Goal: Task Accomplishment & Management: Use online tool/utility

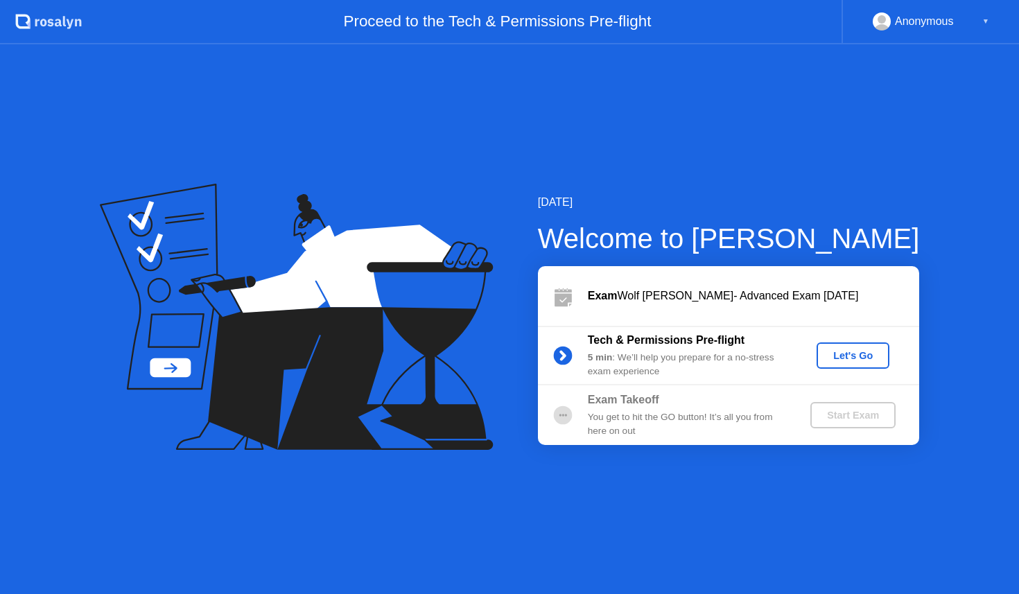
click at [857, 356] on div "Let's Go" at bounding box center [853, 355] width 62 height 11
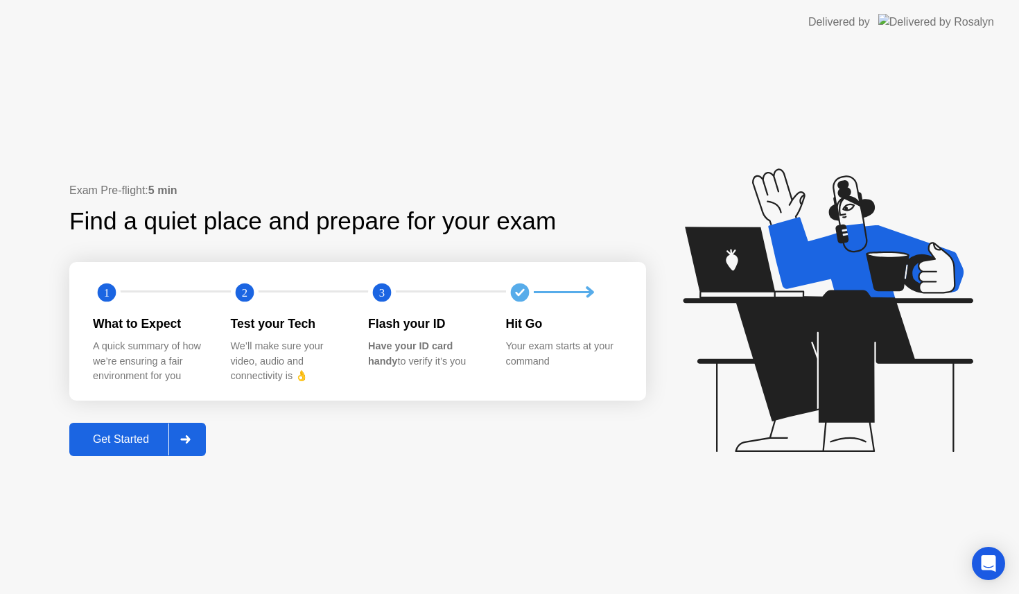
click at [130, 439] on div "Get Started" at bounding box center [120, 439] width 95 height 12
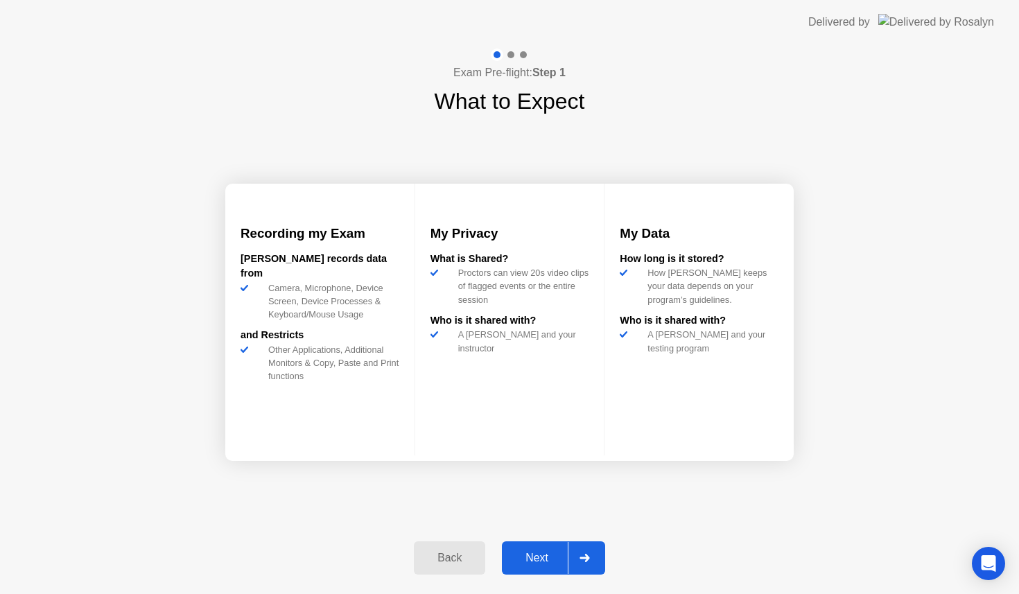
click at [542, 559] on div "Next" at bounding box center [537, 558] width 62 height 12
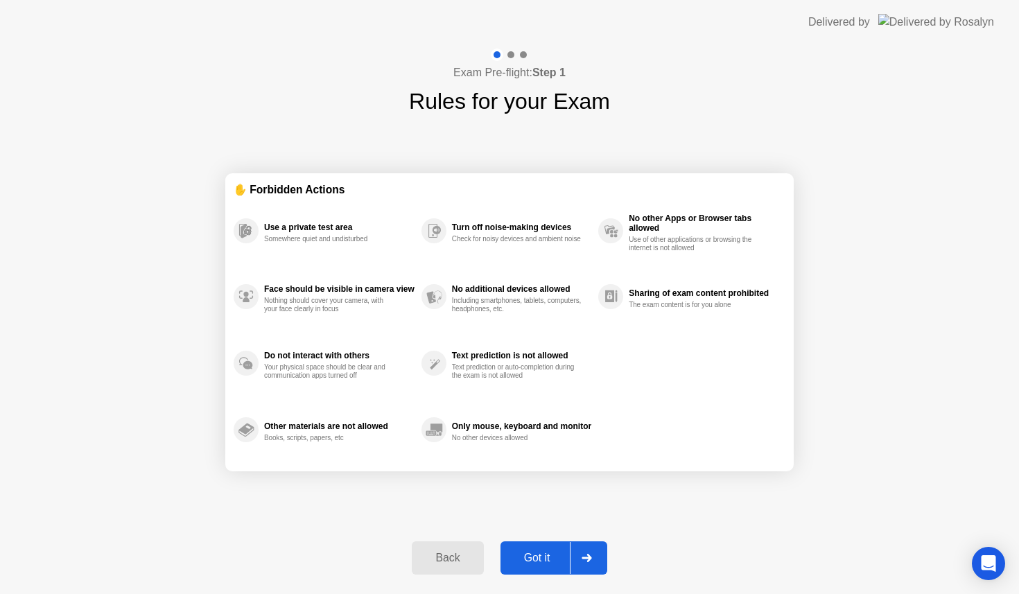
click at [542, 559] on div "Got it" at bounding box center [537, 558] width 65 height 12
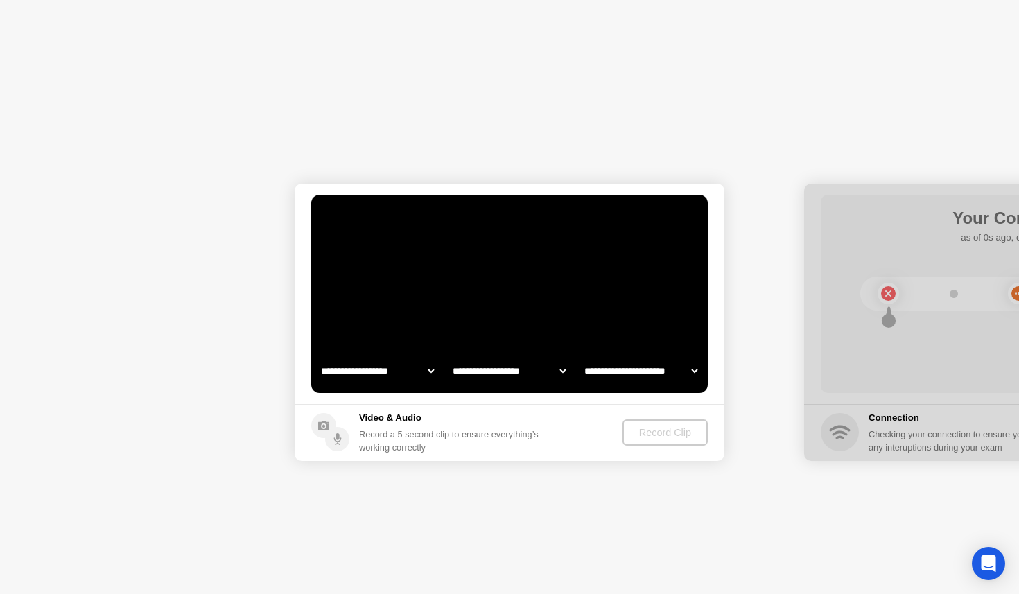
select select "**********"
select select "*******"
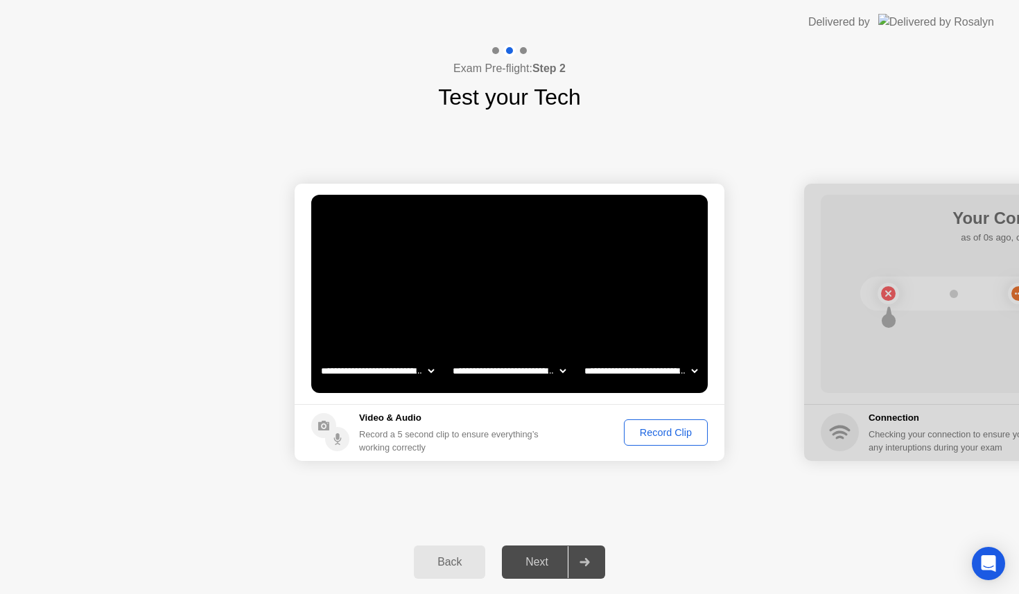
click at [529, 567] on div "Next" at bounding box center [537, 562] width 62 height 12
click at [651, 428] on div "Record Clip" at bounding box center [666, 432] width 74 height 11
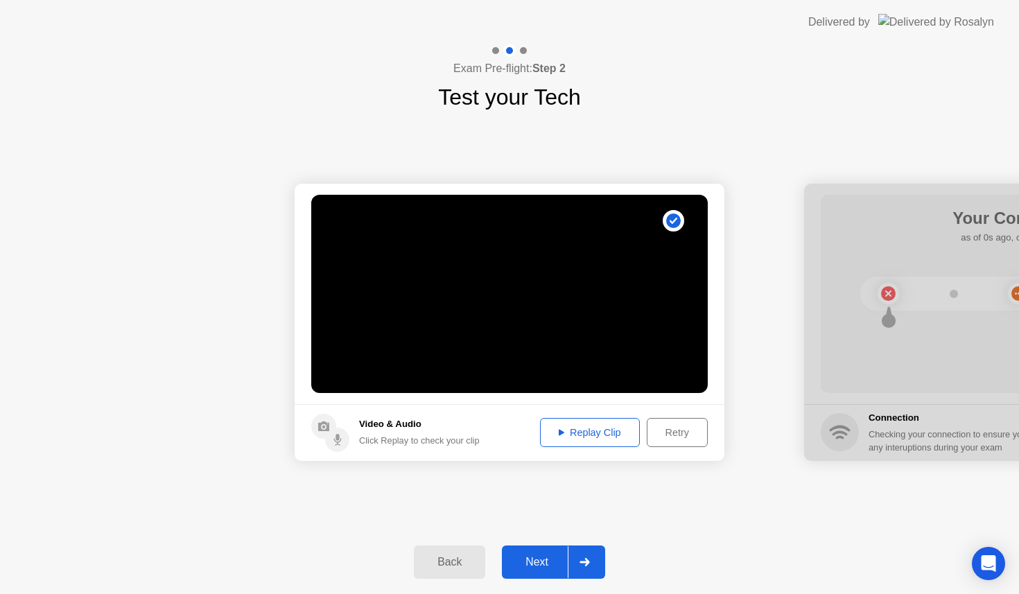
click at [537, 568] on div "Next" at bounding box center [537, 562] width 62 height 12
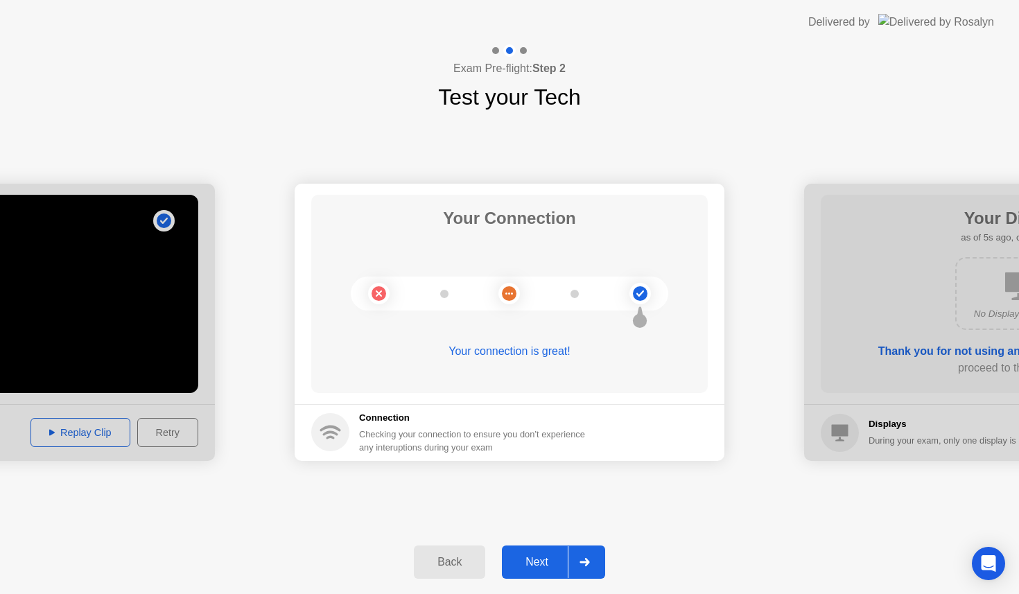
click at [530, 559] on div "Next" at bounding box center [537, 562] width 62 height 12
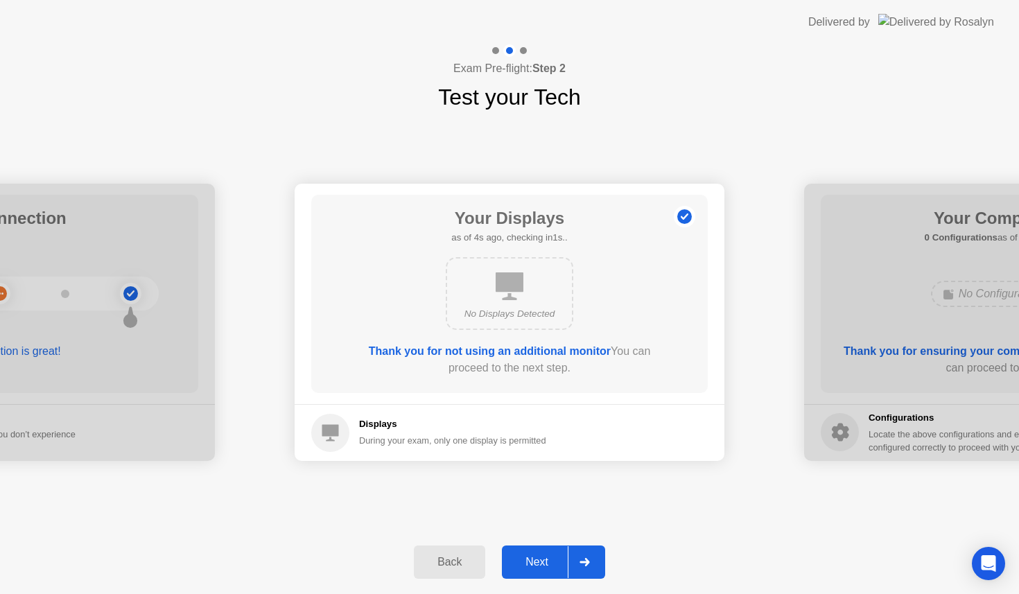
click at [530, 559] on div "Next" at bounding box center [537, 562] width 62 height 12
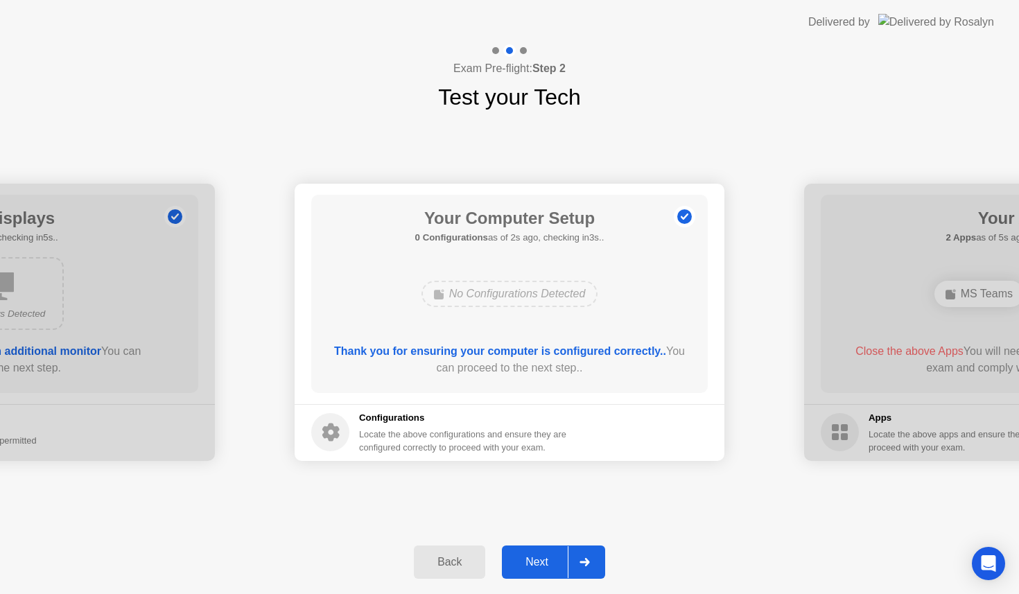
click at [530, 559] on div "Next" at bounding box center [537, 562] width 62 height 12
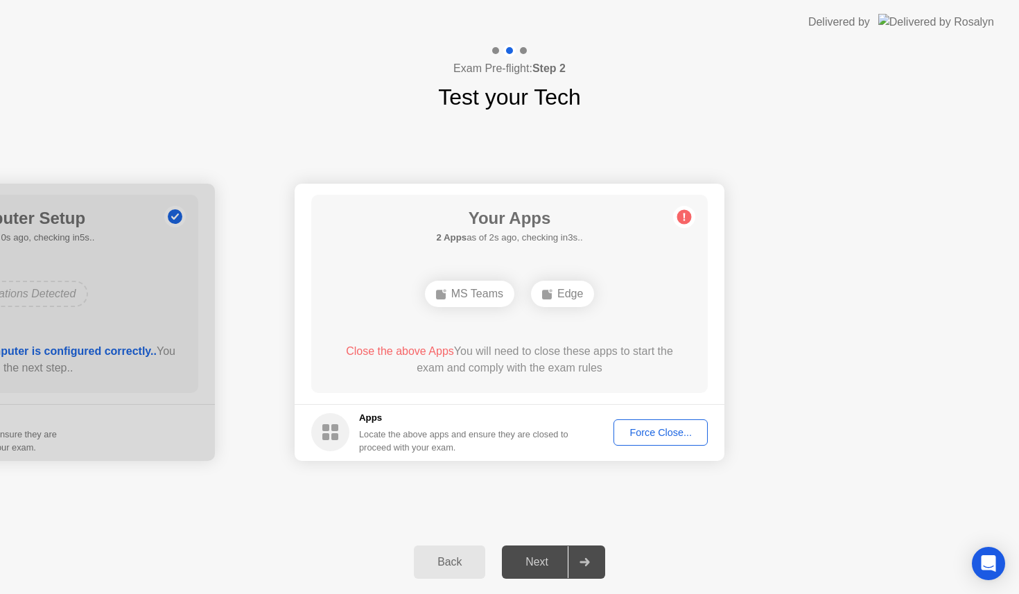
click at [654, 297] on div "MS Teams Edge" at bounding box center [509, 293] width 317 height 37
click at [647, 320] on div "Your Apps Searching for disallowed apps... MS Teams Edge Close the above Apps Y…" at bounding box center [509, 294] width 396 height 198
click at [616, 305] on div "MS Teams" at bounding box center [509, 293] width 317 height 37
click at [532, 340] on div "Your Apps 1 App as of 3s ago, checking in2s.. MS Teams Close the above App You …" at bounding box center [509, 294] width 396 height 198
click at [607, 293] on div "MS Teams" at bounding box center [509, 293] width 317 height 37
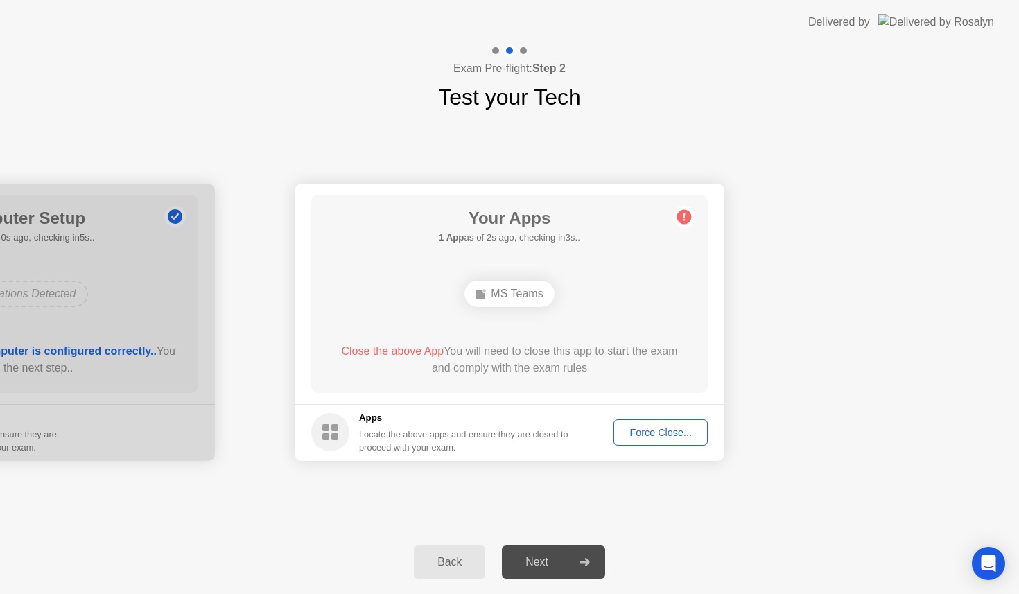
click at [602, 284] on div "MS Teams" at bounding box center [509, 293] width 317 height 37
click at [647, 431] on div "Force Close..." at bounding box center [660, 432] width 85 height 11
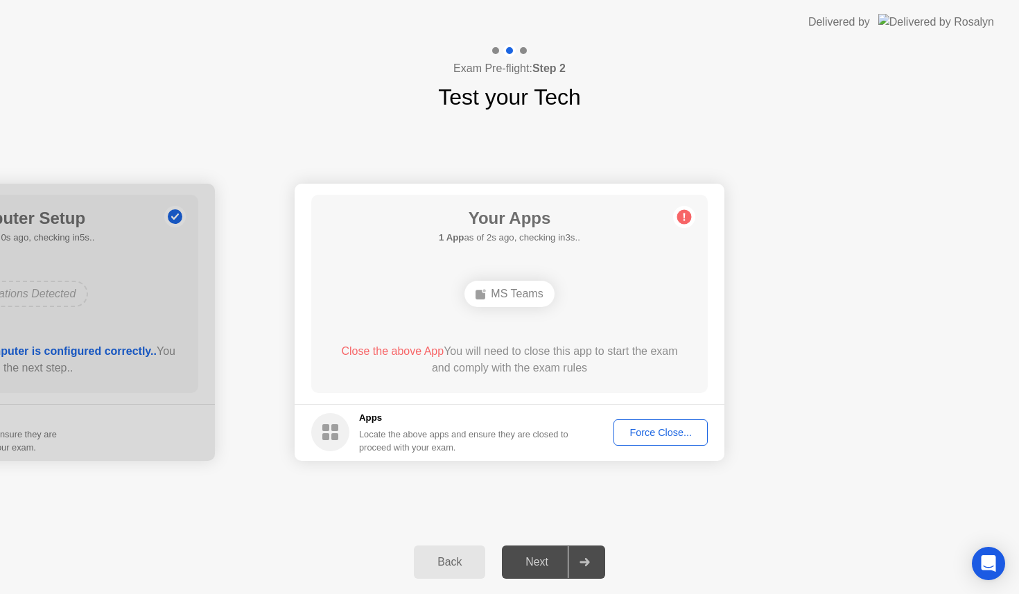
click at [629, 301] on div "MS Teams" at bounding box center [509, 293] width 317 height 37
click at [631, 305] on div "MS Teams" at bounding box center [509, 293] width 317 height 37
click at [438, 292] on div "MS Teams" at bounding box center [509, 293] width 317 height 37
click at [525, 566] on div "Next" at bounding box center [537, 562] width 62 height 12
click at [686, 223] on circle at bounding box center [684, 216] width 15 height 15
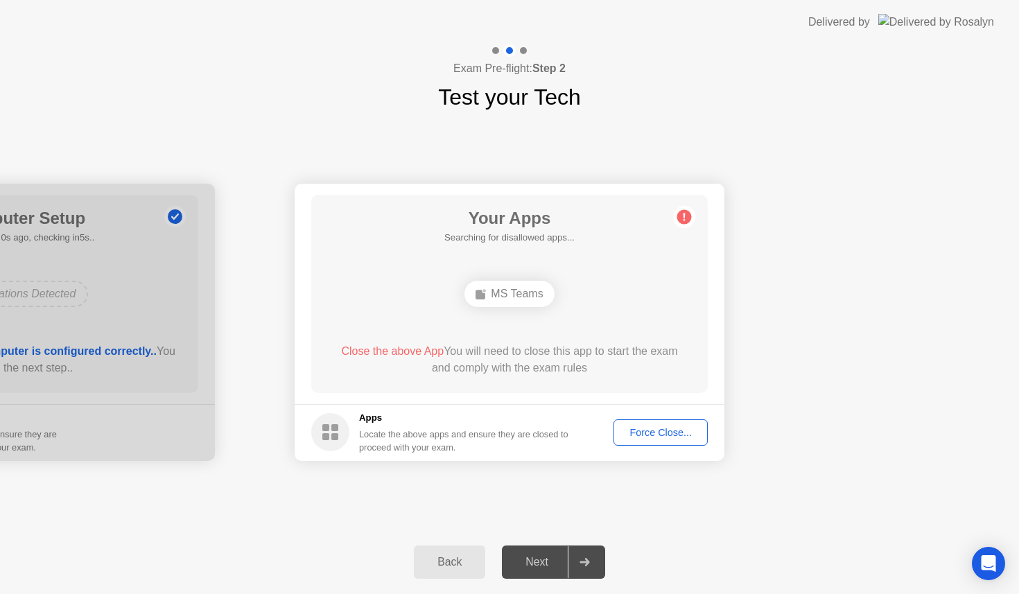
click at [642, 313] on div "Your Apps Searching for disallowed apps... MS Teams Close the above App You wil…" at bounding box center [509, 294] width 396 height 198
click at [642, 432] on div "Force Close..." at bounding box center [660, 432] width 85 height 11
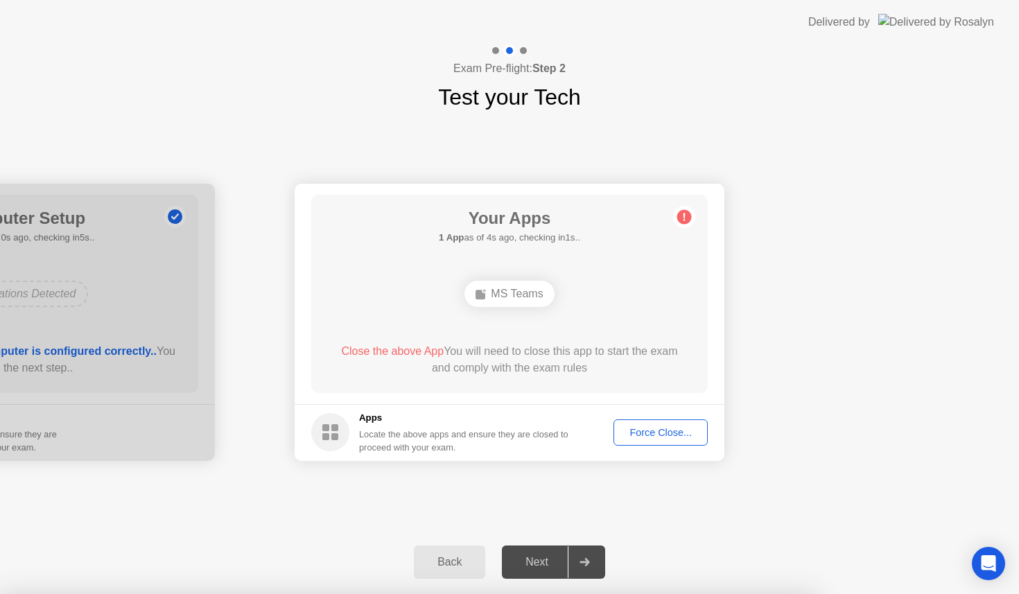
click at [652, 323] on div "Your Apps Searching for disallowed apps... MS Teams Close the above App You wil…" at bounding box center [509, 294] width 396 height 198
click at [654, 287] on div "MS Teams" at bounding box center [509, 293] width 317 height 37
click at [500, 299] on div "MS Teams" at bounding box center [508, 294] width 89 height 26
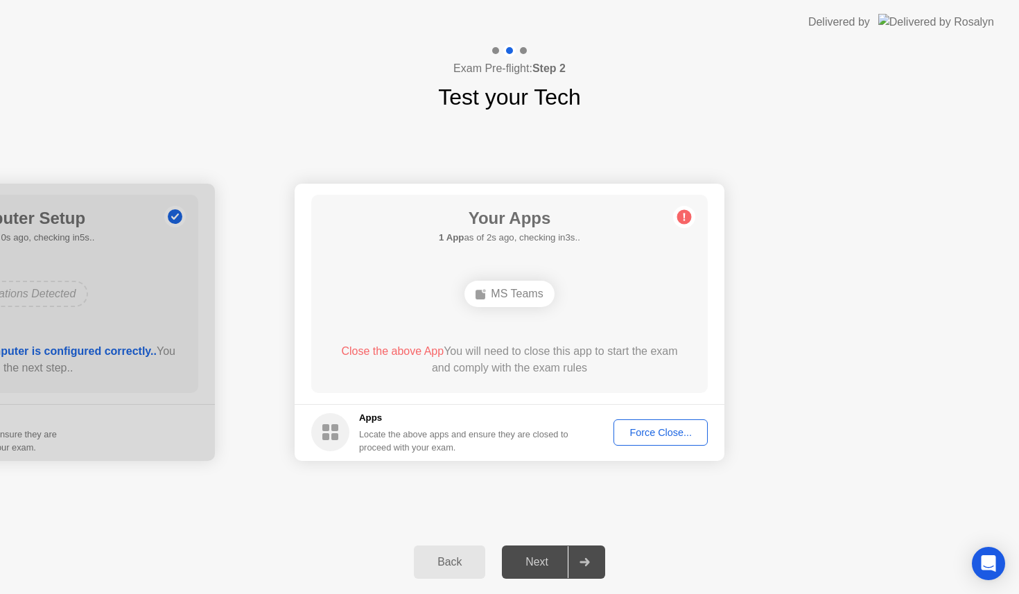
click at [329, 437] on rect at bounding box center [325, 436] width 7 height 7
click at [635, 432] on div "Force Close..." at bounding box center [660, 432] width 85 height 11
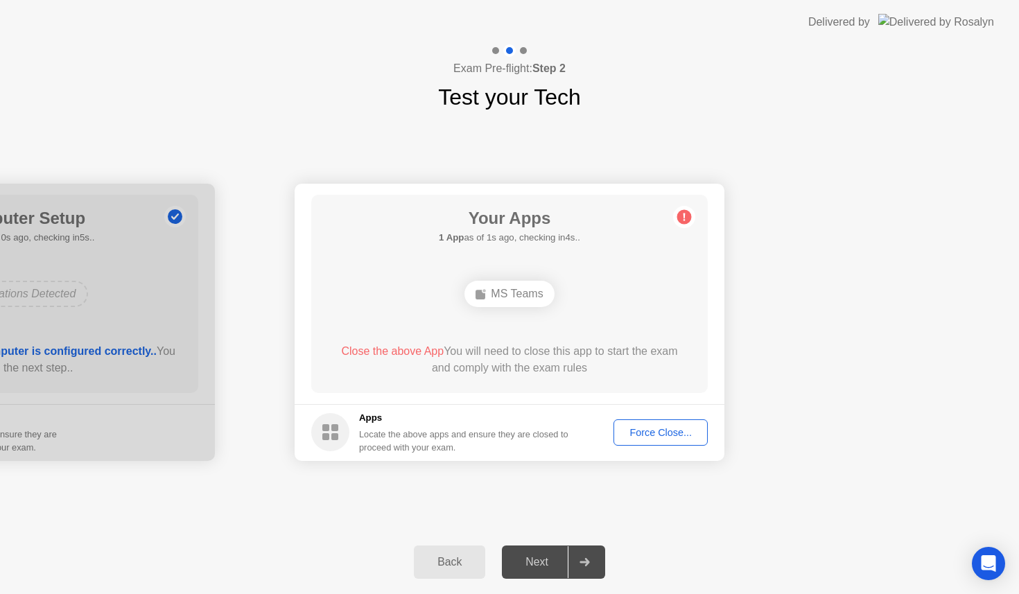
click at [591, 278] on div "MS Teams" at bounding box center [509, 293] width 317 height 37
click at [329, 428] on rect at bounding box center [325, 427] width 7 height 7
click at [642, 292] on div "MS Teams" at bounding box center [509, 293] width 317 height 37
click at [599, 319] on div "Your Apps 1 App as of 1s ago, checking in4s.. MS Teams Close the above App You …" at bounding box center [509, 294] width 396 height 198
click at [598, 301] on div "MS Teams" at bounding box center [509, 293] width 317 height 37
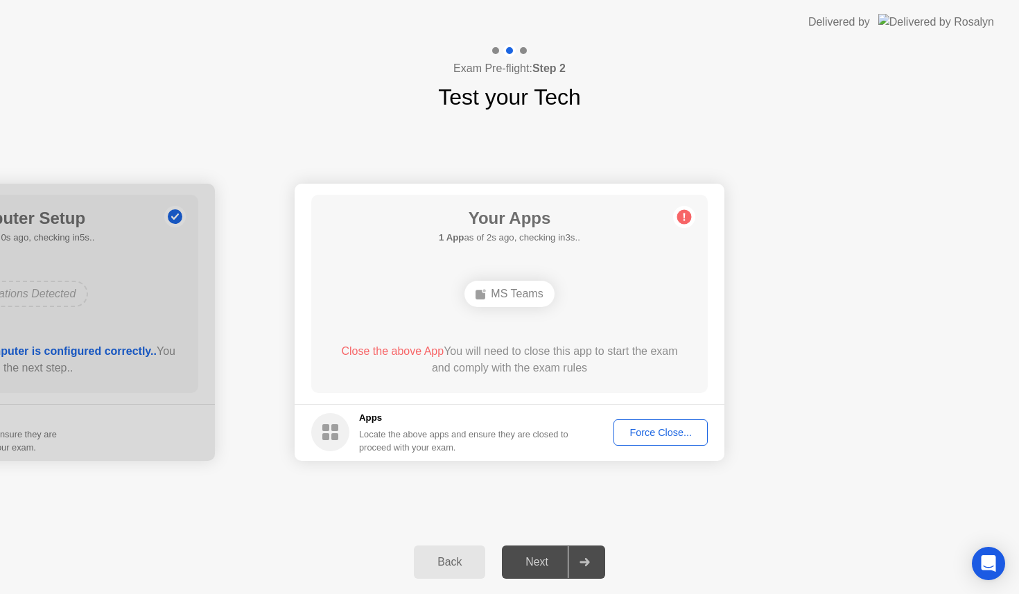
drag, startPoint x: 113, startPoint y: 281, endPoint x: 104, endPoint y: 281, distance: 9.0
click at [109, 281] on div at bounding box center [0, 322] width 430 height 277
click at [536, 568] on div "Next" at bounding box center [537, 562] width 62 height 12
click at [911, 120] on div "**********" at bounding box center [509, 322] width 1019 height 417
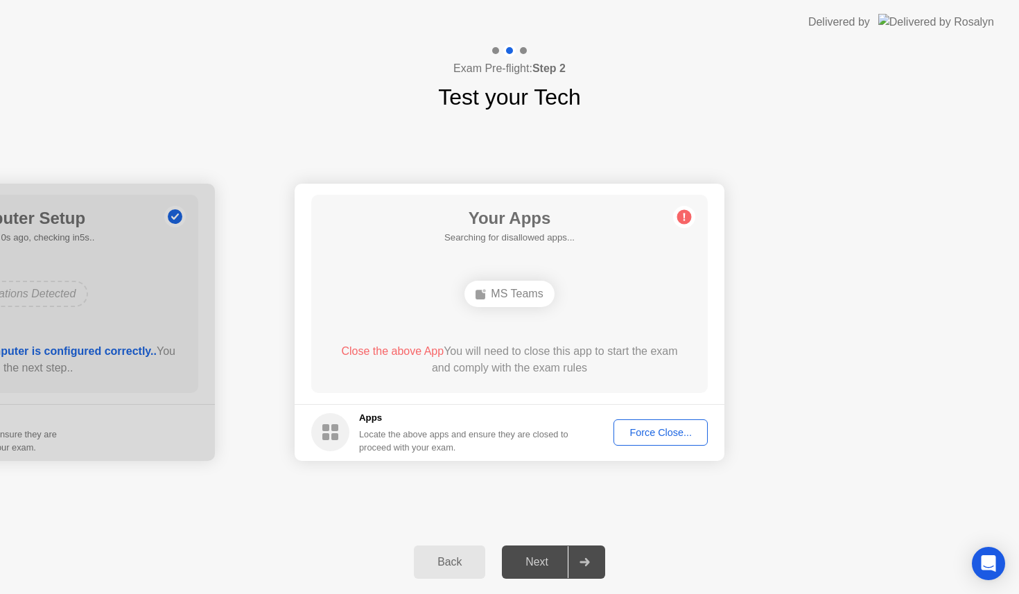
click at [452, 369] on div "Close the above App You will need to close this app to start the exam and compl…" at bounding box center [509, 359] width 357 height 33
click at [530, 291] on div "MS Teams" at bounding box center [508, 294] width 89 height 26
click at [575, 566] on div at bounding box center [584, 562] width 33 height 32
click at [648, 429] on div "Force Close..." at bounding box center [660, 432] width 85 height 11
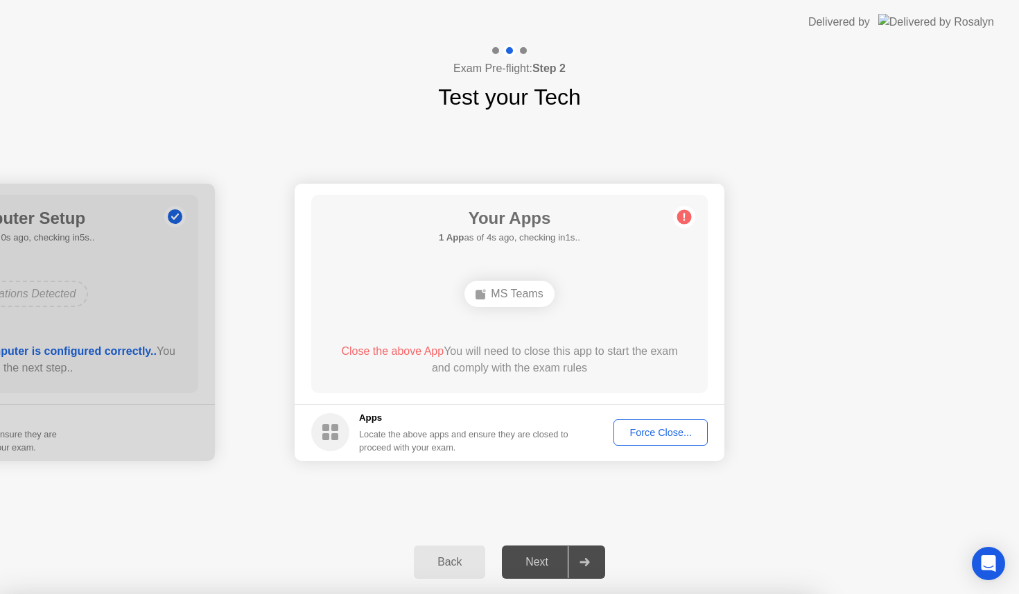
click at [249, 3] on header "Delivered by" at bounding box center [509, 22] width 1019 height 44
click at [297, 186] on main "Your Apps Searching for disallowed apps... MS Teams Close the above App You wil…" at bounding box center [510, 294] width 430 height 220
